Goal: Information Seeking & Learning: Learn about a topic

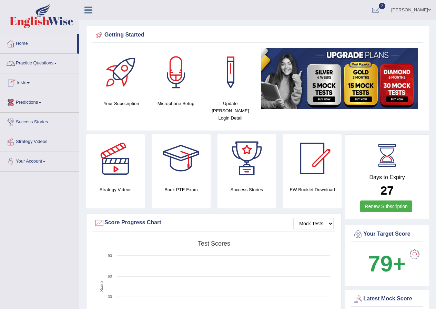
click at [57, 66] on link "Practice Questions" at bounding box center [39, 62] width 79 height 17
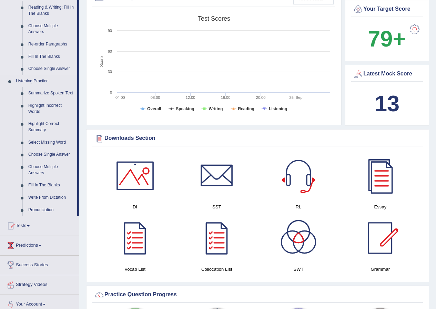
scroll to position [345, 0]
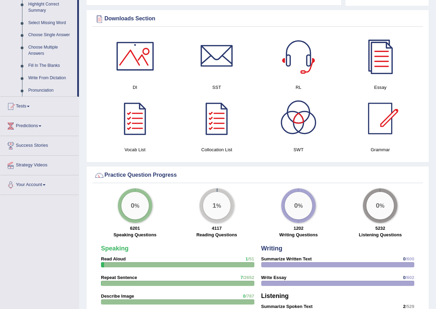
click at [30, 108] on link "Tests" at bounding box center [39, 105] width 79 height 17
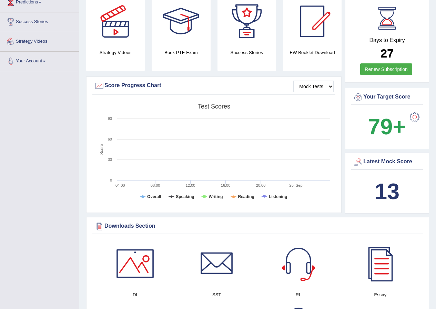
scroll to position [0, 0]
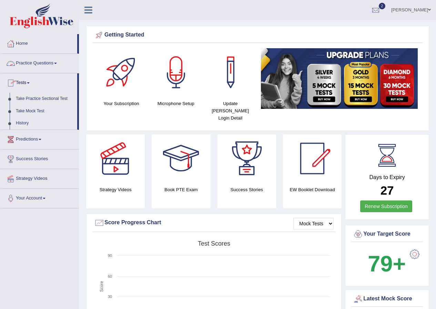
click at [24, 123] on link "History" at bounding box center [45, 123] width 64 height 12
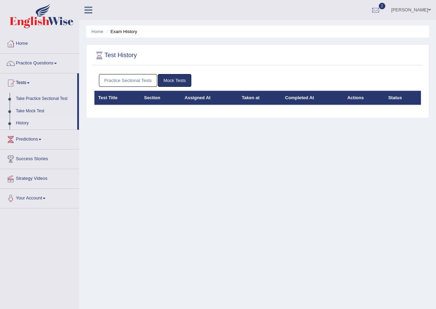
click at [168, 80] on link "Mock Tests" at bounding box center [174, 80] width 33 height 13
click at [137, 79] on link "Practice Sectional Tests" at bounding box center [128, 80] width 59 height 13
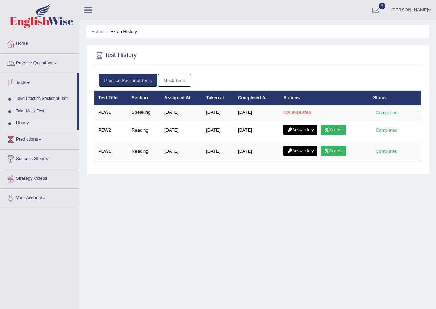
click at [52, 62] on link "Practice Questions" at bounding box center [39, 62] width 79 height 17
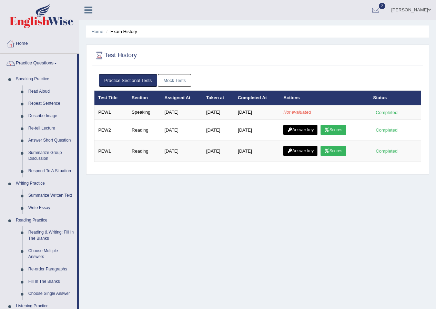
drag, startPoint x: 41, startPoint y: 126, endPoint x: 154, endPoint y: 204, distance: 137.9
click at [154, 204] on div "Home Exam History Test History Practice Sectional Tests Mock Tests Test Title S…" at bounding box center [257, 172] width 357 height 345
click at [45, 126] on link "Re-tell Lecture" at bounding box center [51, 128] width 52 height 12
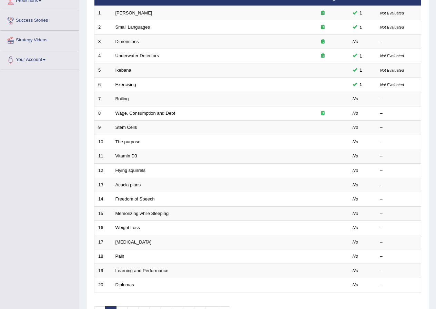
scroll to position [103, 0]
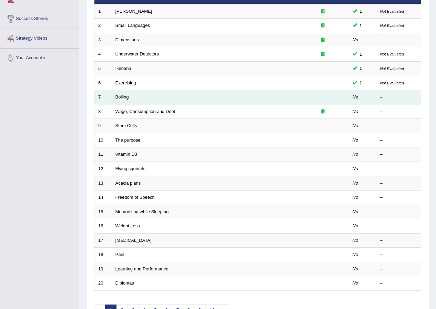
click at [121, 99] on link "Boiling" at bounding box center [121, 96] width 13 height 5
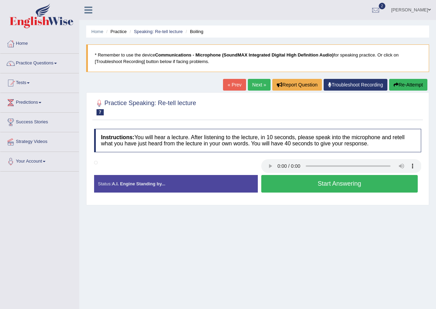
click at [310, 177] on button "Start Answering" at bounding box center [339, 184] width 157 height 18
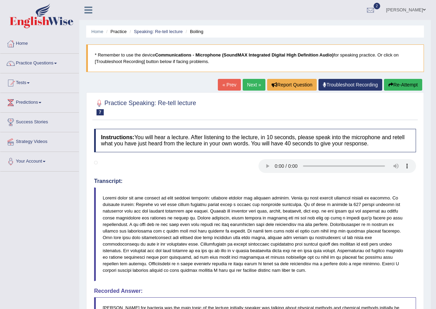
click at [389, 83] on icon "button" at bounding box center [390, 84] width 5 height 5
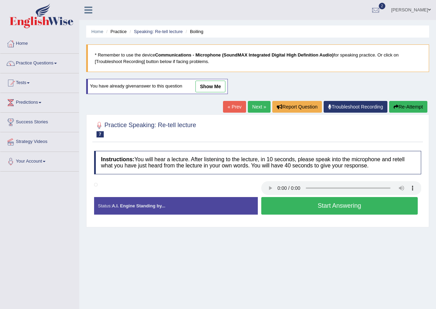
click at [351, 208] on button "Start Answering" at bounding box center [339, 206] width 157 height 18
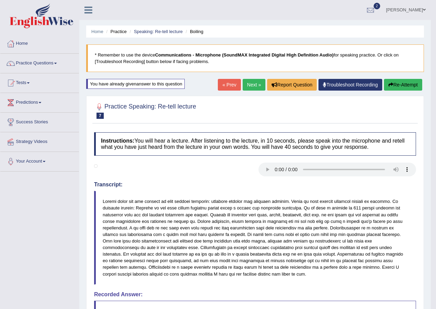
click at [245, 82] on link "Next »" at bounding box center [254, 85] width 23 height 12
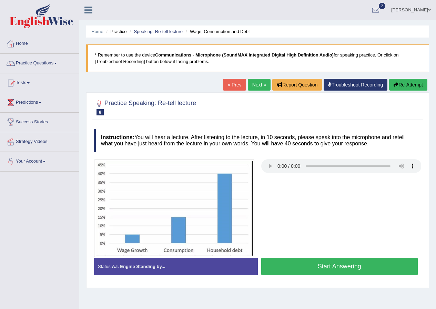
click at [335, 270] on button "Start Answering" at bounding box center [339, 267] width 157 height 18
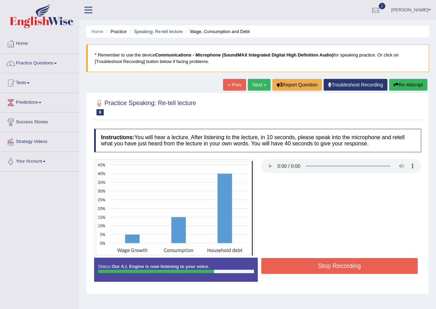
click at [335, 270] on button "Stop Recording" at bounding box center [339, 266] width 157 height 16
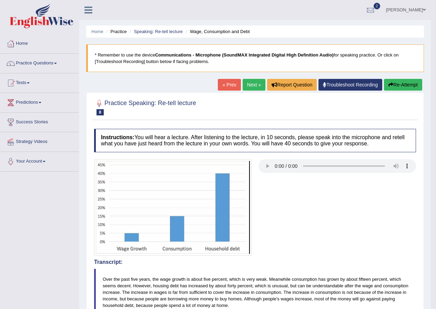
click at [253, 82] on link "Next »" at bounding box center [254, 85] width 23 height 12
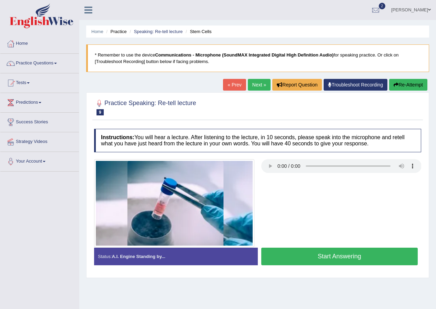
click at [330, 260] on button "Start Answering" at bounding box center [339, 257] width 157 height 18
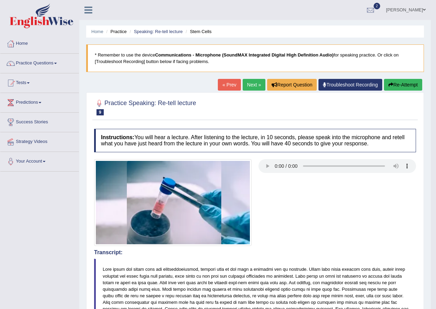
click at [253, 87] on link "Next »" at bounding box center [254, 85] width 23 height 12
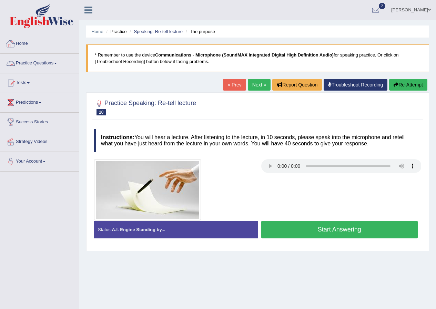
click at [56, 66] on link "Practice Questions" at bounding box center [39, 62] width 79 height 17
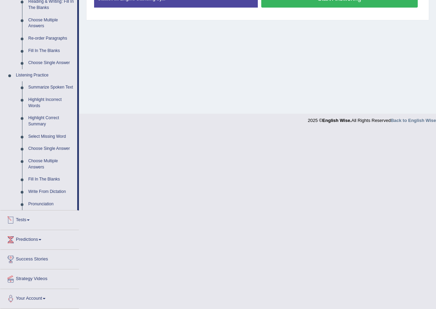
click at [30, 217] on link "Tests" at bounding box center [39, 219] width 79 height 17
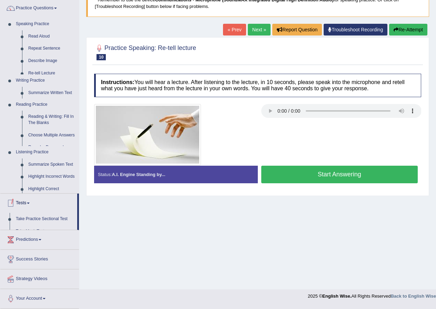
scroll to position [53, 0]
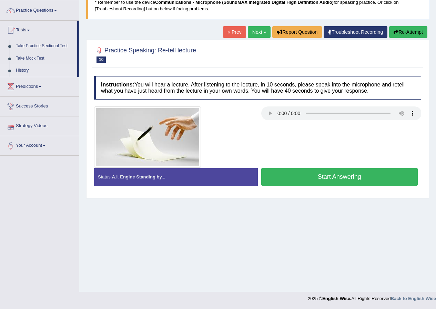
click at [29, 71] on link "History" at bounding box center [45, 70] width 64 height 12
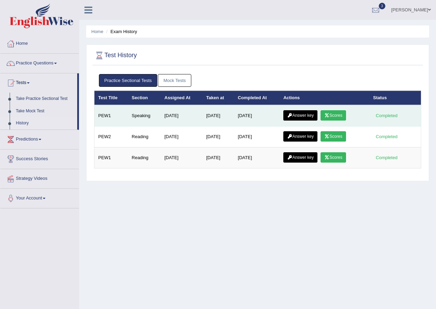
click at [343, 112] on link "Scores" at bounding box center [332, 115] width 25 height 10
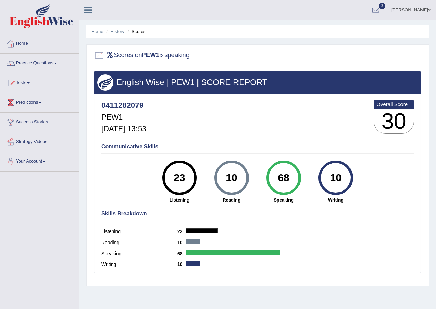
click at [30, 83] on span at bounding box center [28, 82] width 3 height 1
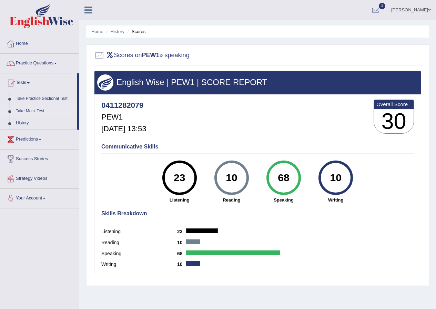
click at [28, 112] on link "Take Mock Test" at bounding box center [45, 111] width 64 height 12
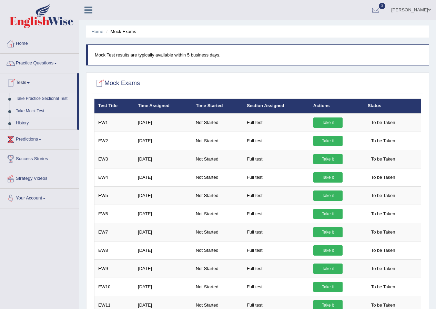
click at [33, 96] on link "Take Practice Sectional Test" at bounding box center [45, 99] width 64 height 12
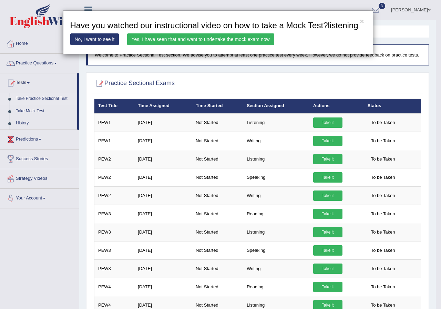
click at [320, 121] on div "× Have you watched our instructional video on how to take a Mock Test?listening…" at bounding box center [220, 154] width 441 height 309
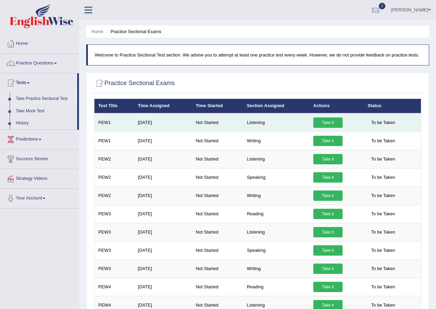
click at [335, 122] on link "Take it" at bounding box center [327, 122] width 29 height 10
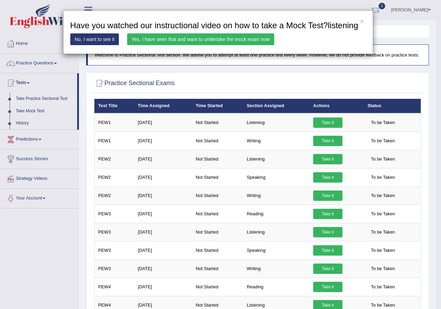
click at [184, 39] on link "Yes, I have seen that and want to undertake the mock exam now" at bounding box center [200, 39] width 147 height 12
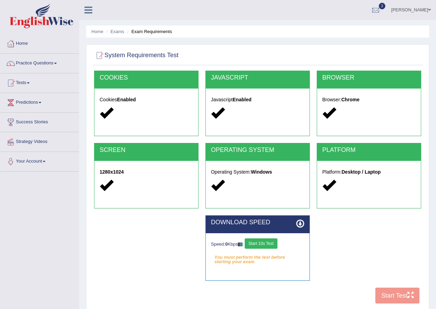
click at [266, 246] on button "Start 10s Test" at bounding box center [261, 243] width 33 height 10
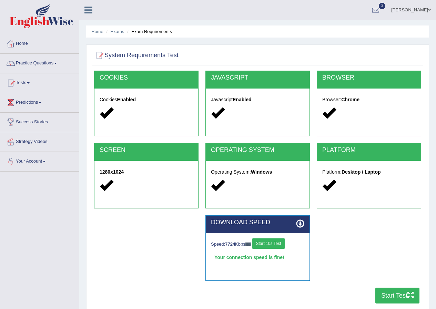
click at [398, 297] on button "Start Test" at bounding box center [397, 296] width 44 height 16
